Goal: Browse casually

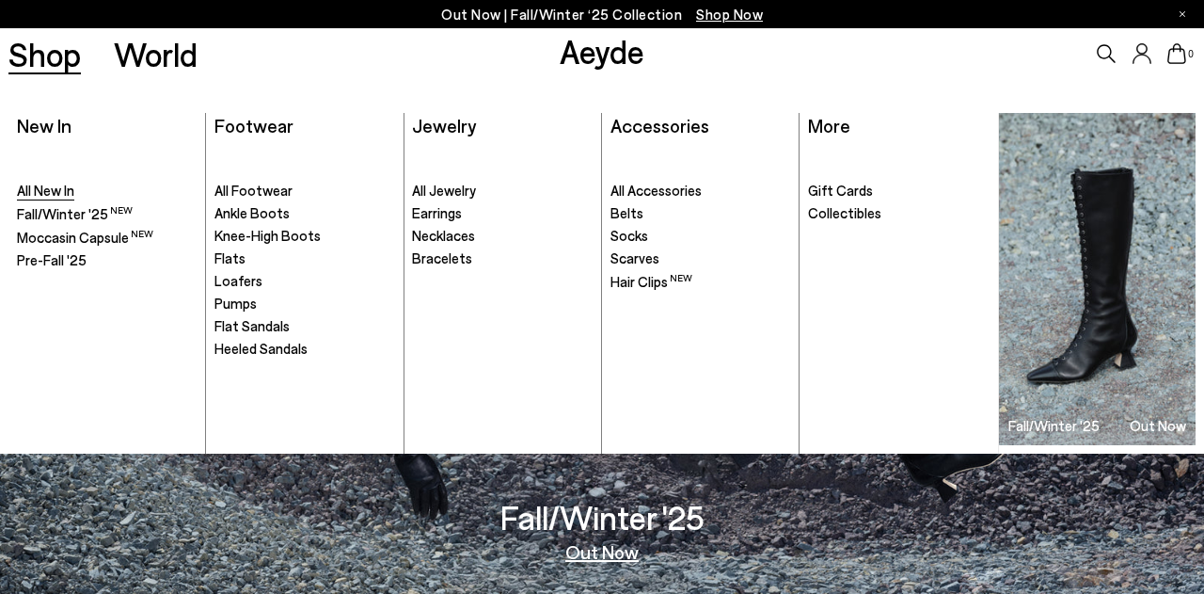
click at [42, 192] on span "All New In" at bounding box center [45, 190] width 57 height 17
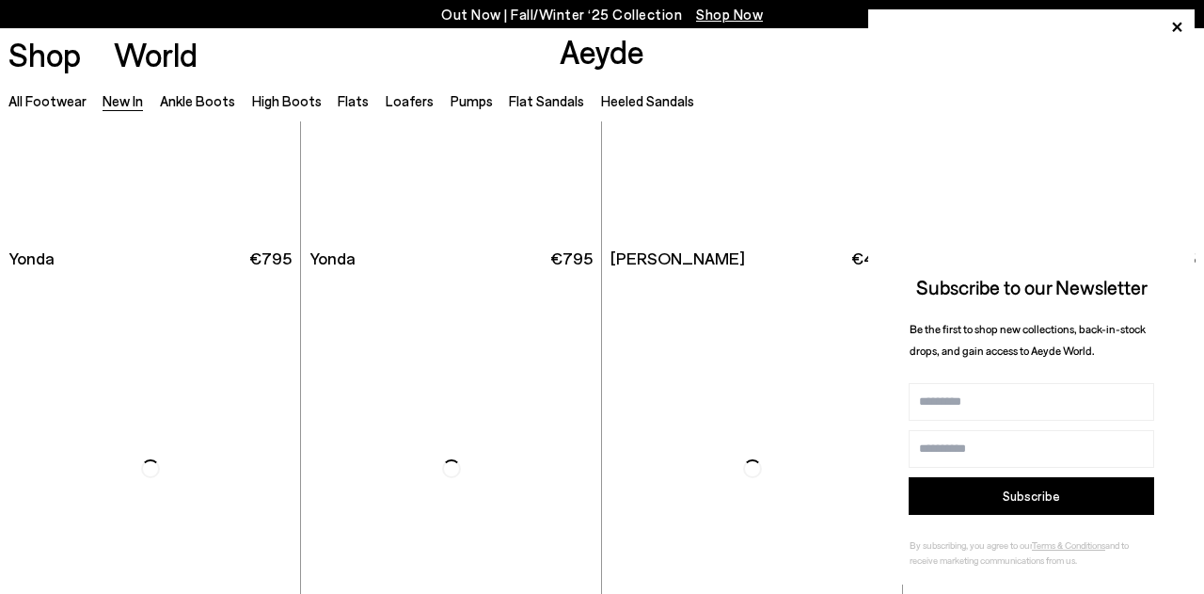
scroll to position [2905, 0]
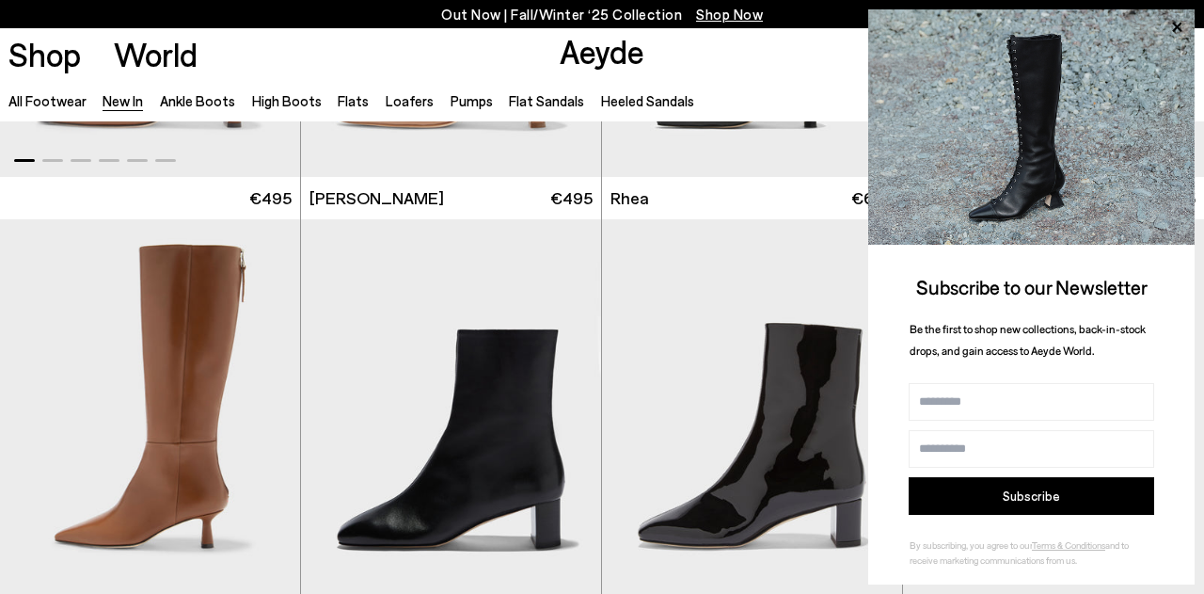
scroll to position [3518, 0]
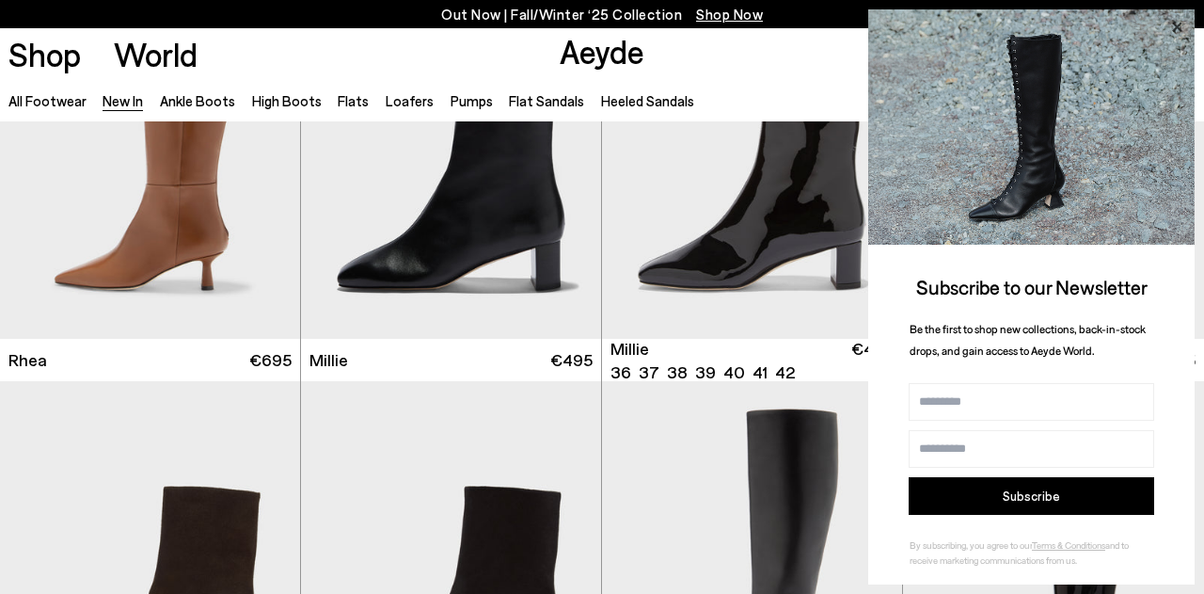
click at [1180, 22] on icon at bounding box center [1177, 27] width 24 height 24
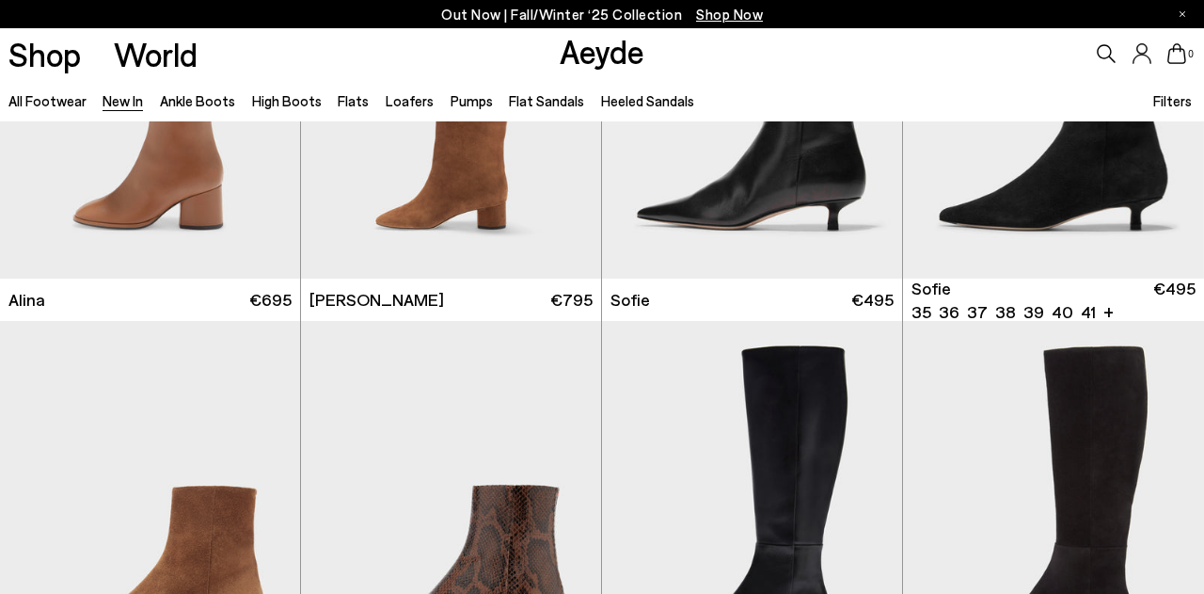
scroll to position [5307, 0]
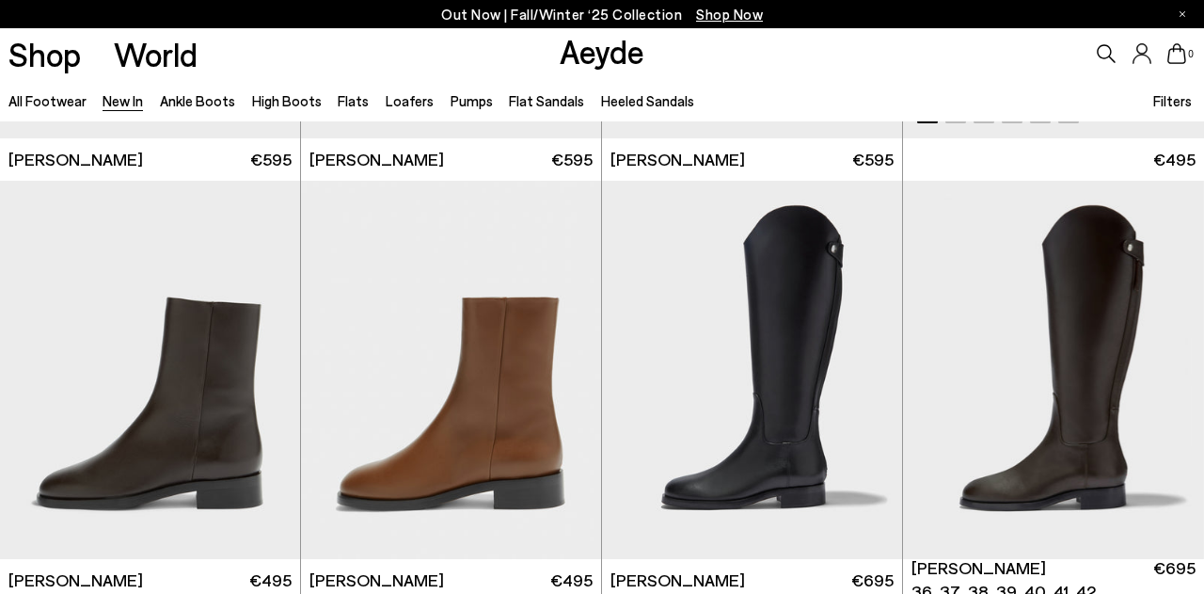
scroll to position [7083, 0]
